Goal: Task Accomplishment & Management: Use online tool/utility

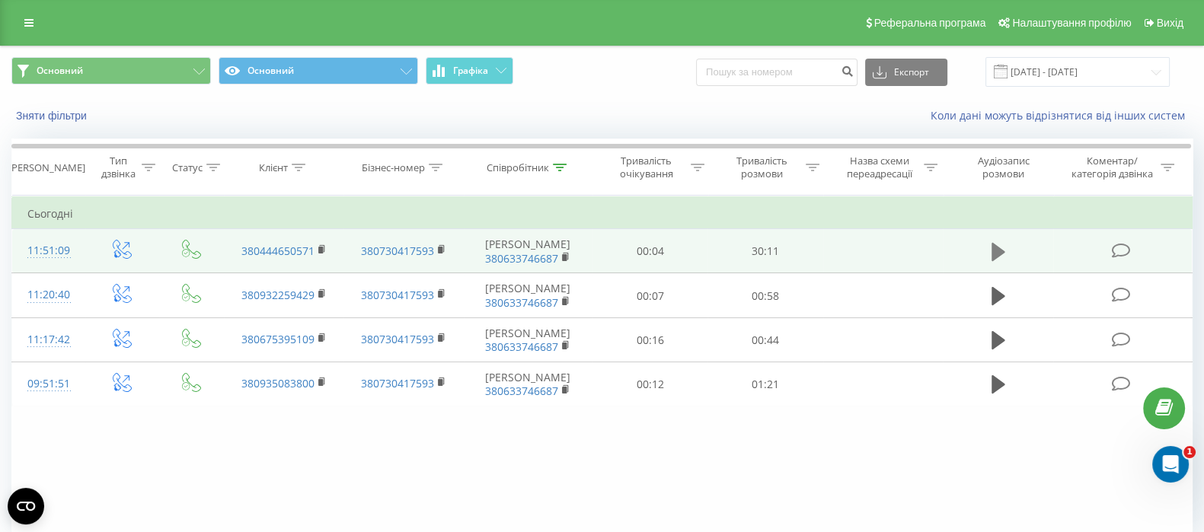
click at [994, 246] on icon at bounding box center [998, 251] width 14 height 18
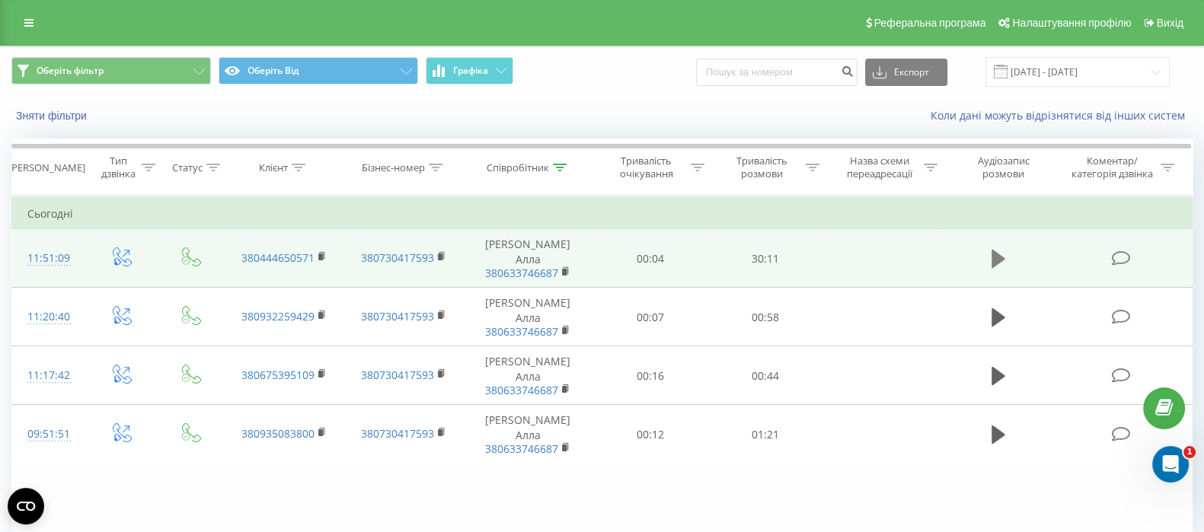
click at [990, 247] on button at bounding box center [998, 258] width 23 height 23
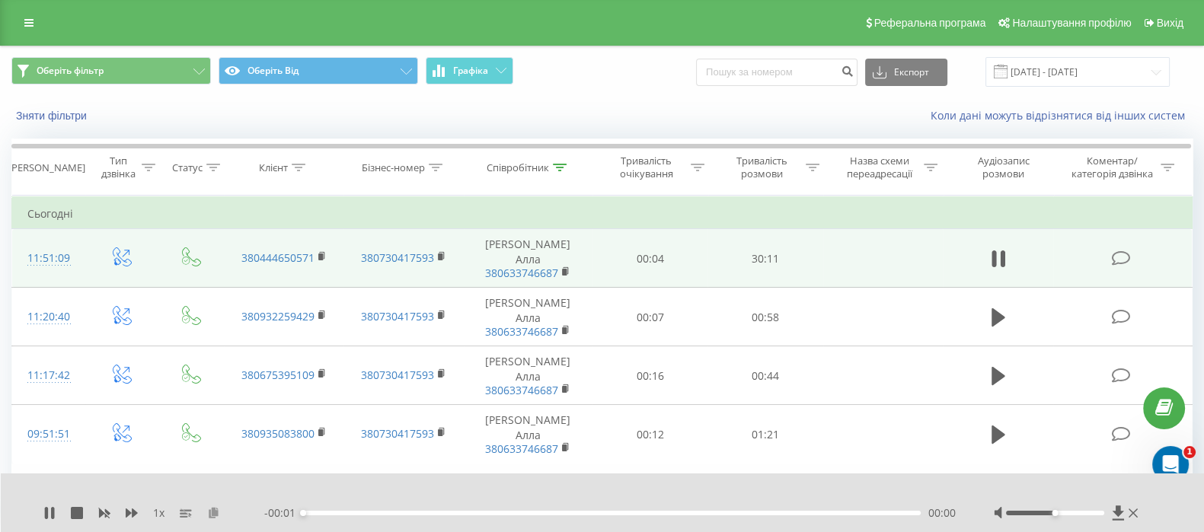
click at [216, 507] on icon at bounding box center [213, 512] width 13 height 11
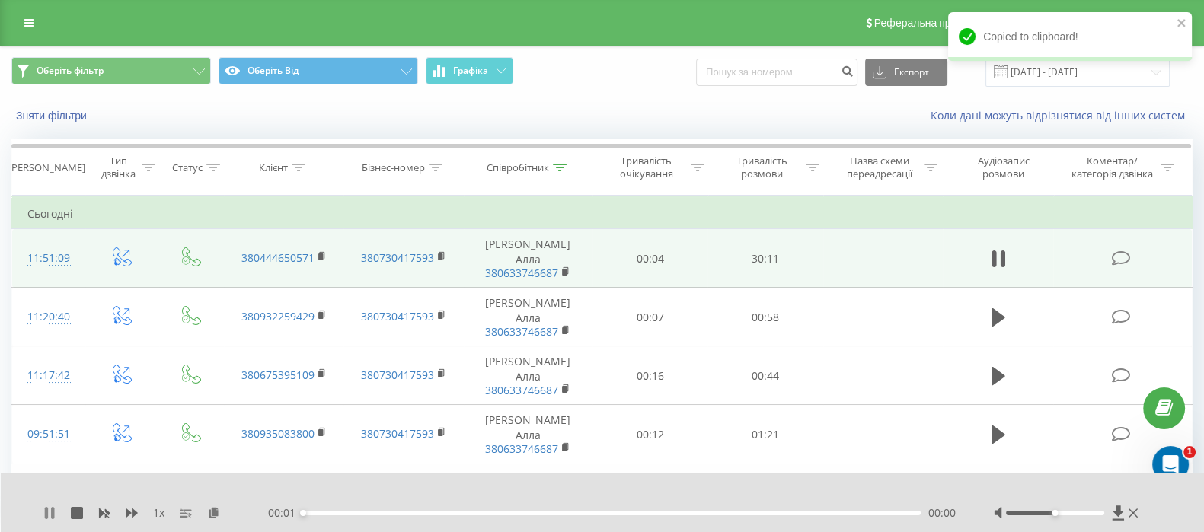
click at [46, 507] on icon at bounding box center [46, 513] width 3 height 12
